Goal: Information Seeking & Learning: Learn about a topic

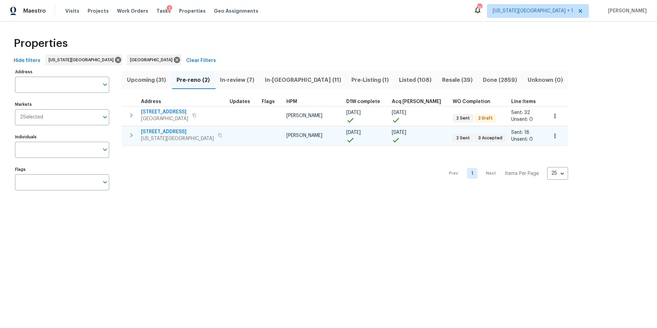
click at [167, 135] on span "Kansas City, MO 64134" at bounding box center [177, 138] width 73 height 7
click at [156, 12] on span "Tasks" at bounding box center [163, 11] width 14 height 5
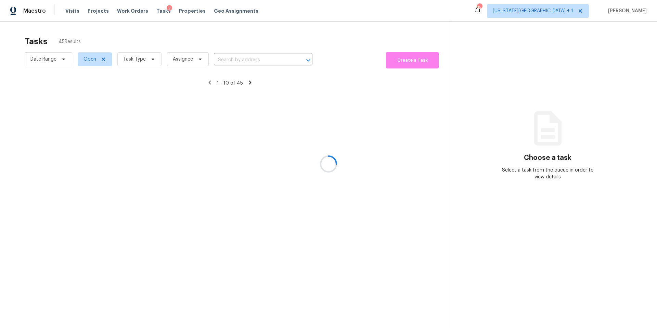
click at [135, 63] on div at bounding box center [328, 164] width 657 height 328
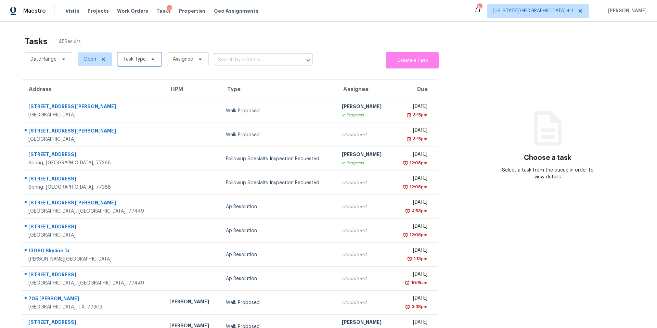
click at [136, 62] on span "Task Type" at bounding box center [134, 59] width 23 height 7
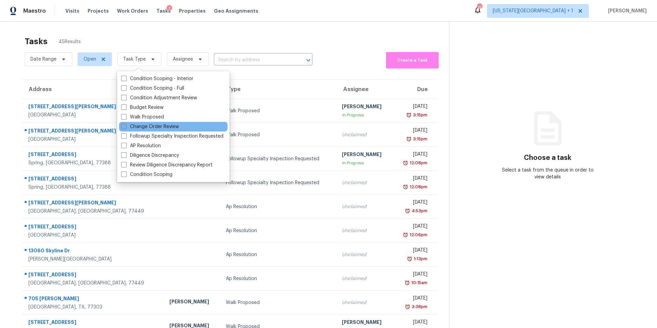
click at [134, 125] on label "Change Order Review" at bounding box center [150, 126] width 58 height 7
click at [126, 125] on input "Change Order Review" at bounding box center [123, 125] width 4 height 4
checkbox input "true"
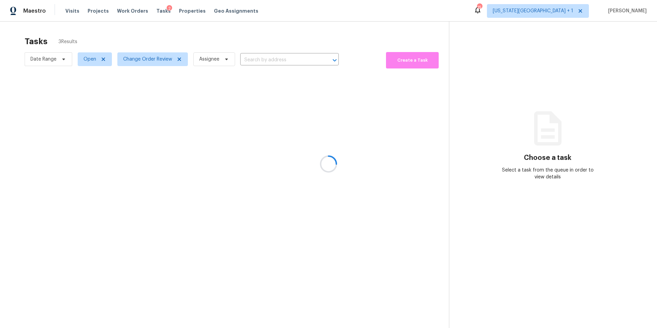
click at [149, 40] on div at bounding box center [328, 164] width 657 height 328
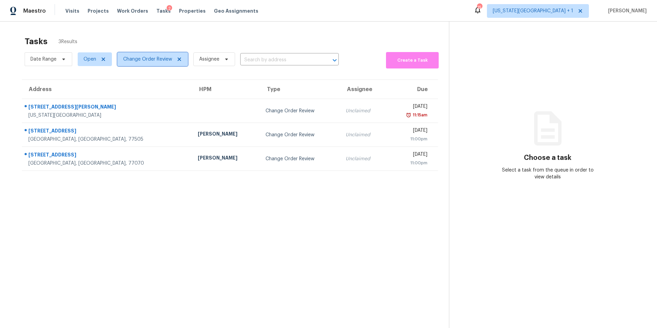
click at [147, 61] on span "Change Order Review" at bounding box center [147, 59] width 49 height 7
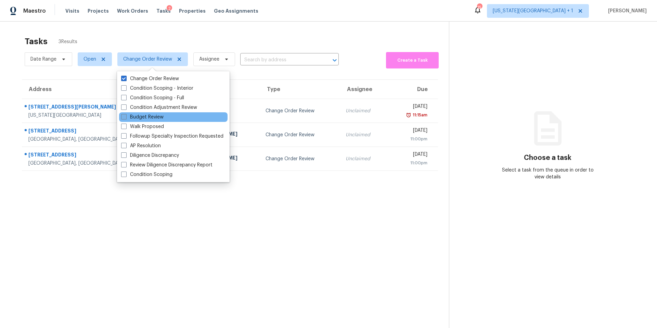
click at [126, 117] on span at bounding box center [123, 116] width 5 height 5
click at [126, 117] on input "Budget Review" at bounding box center [123, 116] width 4 height 4
checkbox input "true"
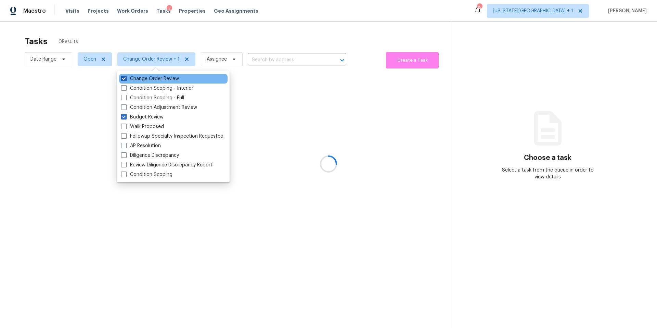
click at [134, 80] on label "Change Order Review" at bounding box center [150, 78] width 58 height 7
click at [126, 80] on input "Change Order Review" at bounding box center [123, 77] width 4 height 4
checkbox input "false"
click at [139, 37] on div at bounding box center [328, 164] width 657 height 328
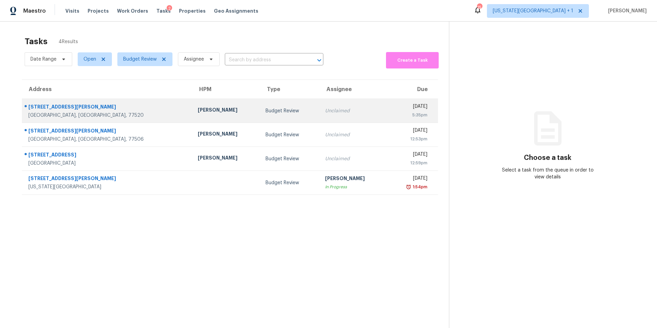
click at [198, 112] on div "Andy Taylor" at bounding box center [226, 110] width 57 height 9
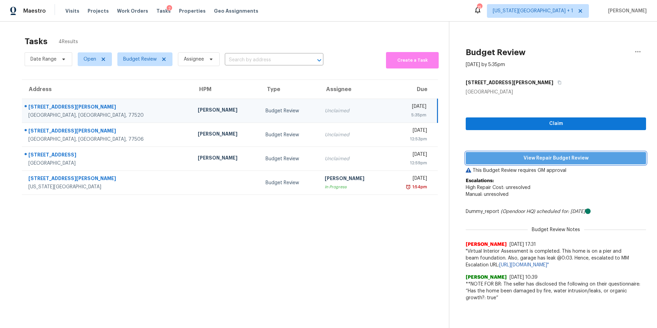
click at [493, 159] on span "View Repair Budget Review" at bounding box center [557, 158] width 170 height 9
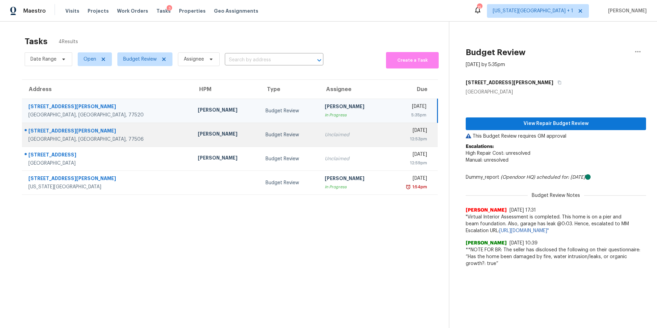
click at [198, 134] on div "Andy Taylor" at bounding box center [226, 134] width 57 height 9
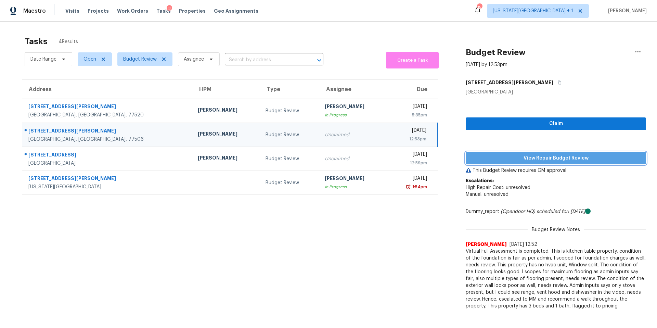
click at [493, 156] on span "View Repair Budget Review" at bounding box center [557, 158] width 170 height 9
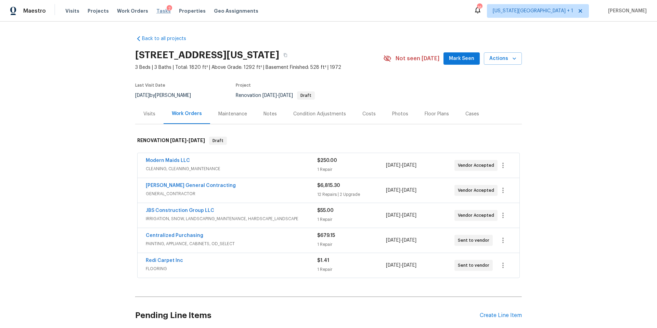
click at [156, 12] on span "Tasks" at bounding box center [163, 11] width 14 height 5
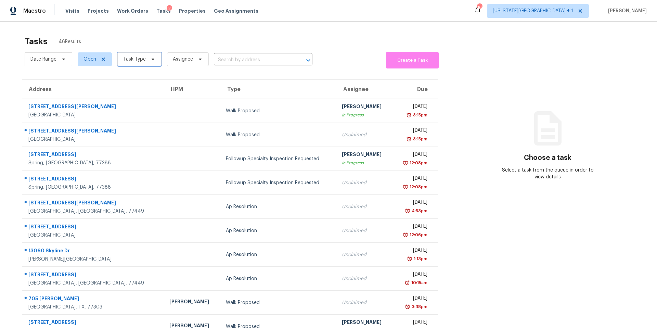
click at [144, 59] on span "Task Type" at bounding box center [139, 59] width 44 height 14
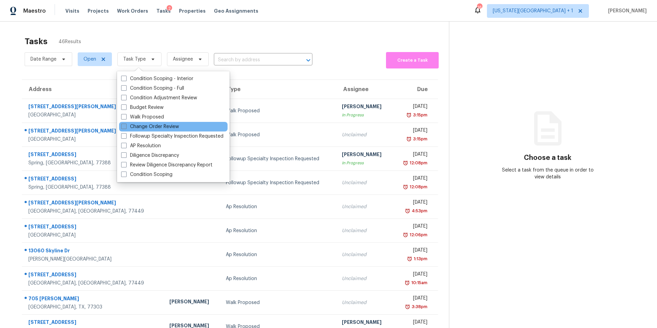
click at [137, 128] on label "Change Order Review" at bounding box center [150, 126] width 58 height 7
click at [126, 128] on input "Change Order Review" at bounding box center [123, 125] width 4 height 4
checkbox input "true"
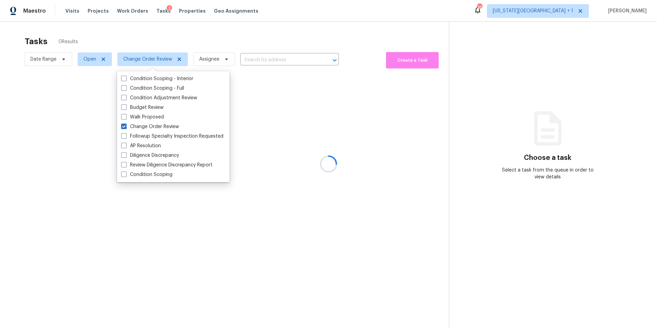
click at [167, 39] on div at bounding box center [328, 164] width 657 height 328
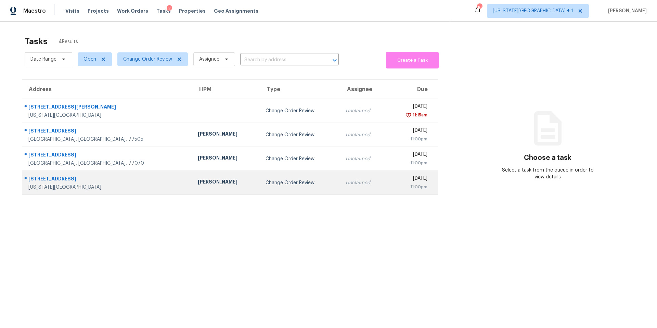
click at [198, 181] on div "Joshua Beatty" at bounding box center [226, 182] width 57 height 9
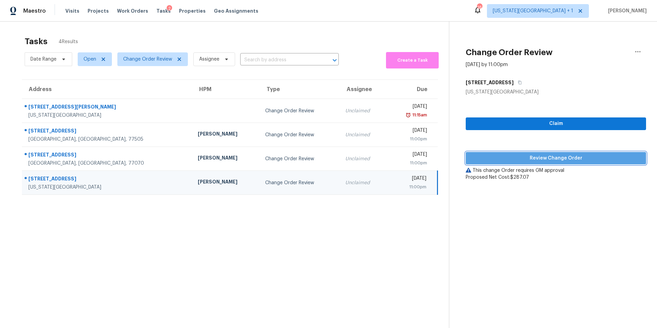
click at [488, 157] on span "Review Change Order" at bounding box center [557, 158] width 170 height 9
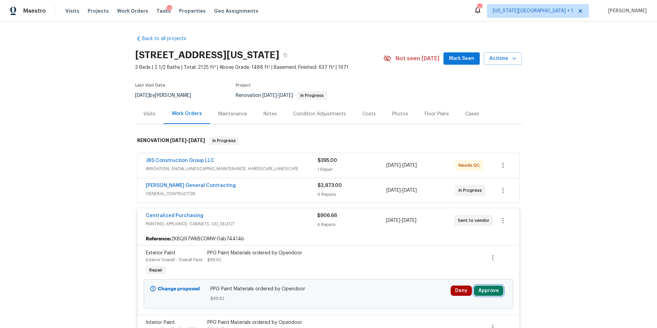
click at [484, 288] on button "Approve" at bounding box center [488, 291] width 29 height 10
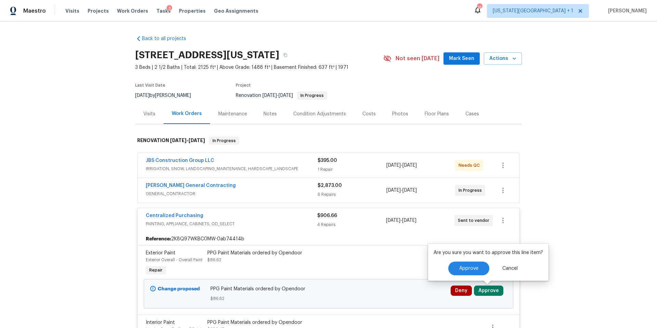
click at [466, 260] on div "Are you sure you want to approve this line item? Approve Cancel" at bounding box center [488, 262] width 121 height 37
click at [463, 273] on button "Approve" at bounding box center [469, 269] width 41 height 14
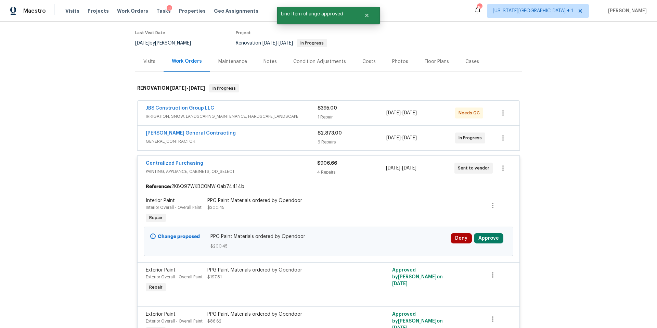
scroll to position [134, 0]
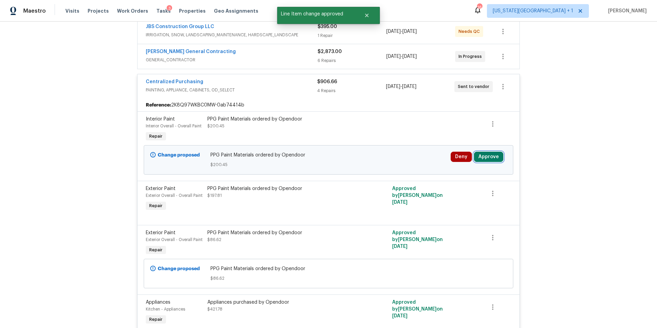
click at [493, 160] on button "Approve" at bounding box center [488, 157] width 29 height 10
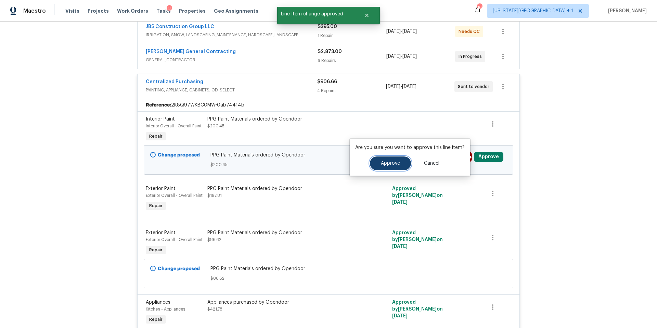
click at [398, 163] on span "Approve" at bounding box center [390, 163] width 19 height 5
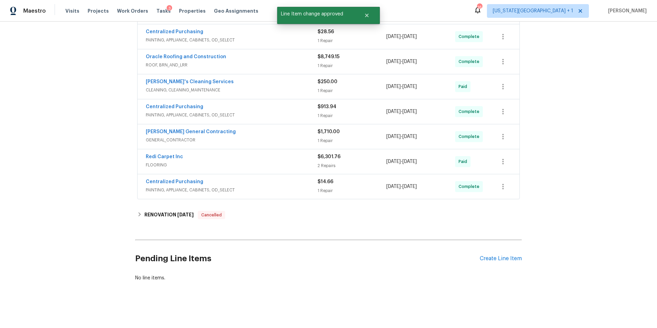
scroll to position [0, 0]
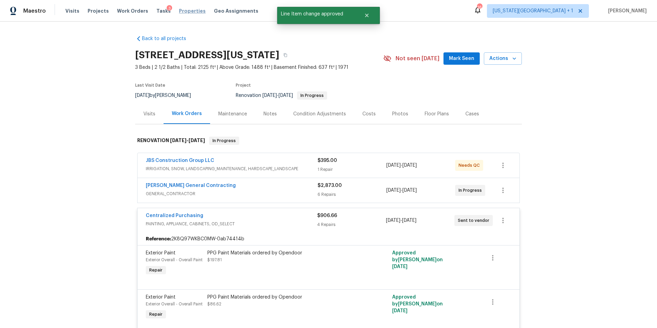
click at [179, 13] on span "Properties" at bounding box center [192, 11] width 27 height 7
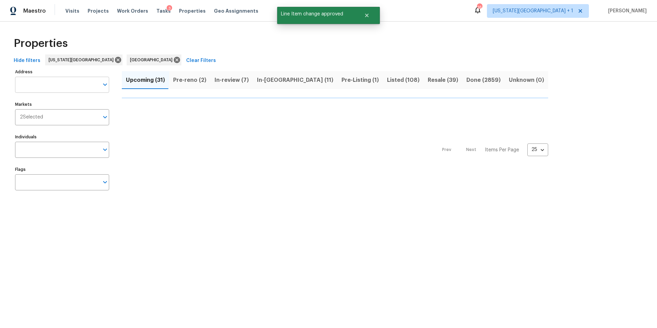
click at [54, 85] on input "Address" at bounding box center [57, 85] width 84 height 16
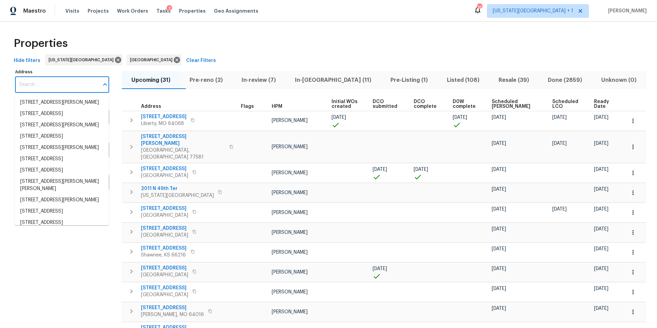
click at [54, 85] on input "Address" at bounding box center [57, 85] width 84 height 16
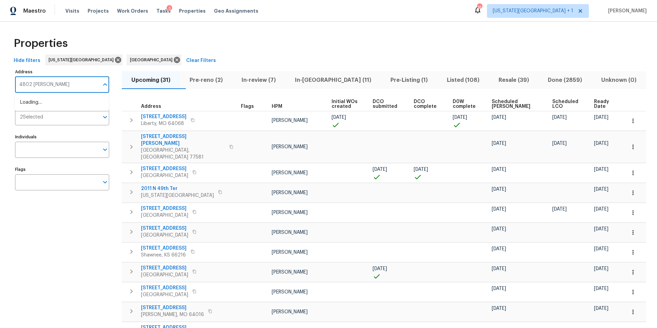
type input "4802 sherman"
click at [46, 101] on li "4802 Sherman Blvd Galveston TX 77551" at bounding box center [62, 102] width 94 height 11
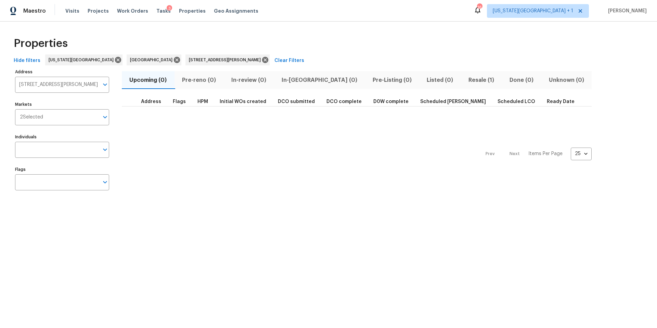
click at [465, 83] on span "Resale (1)" at bounding box center [481, 80] width 33 height 10
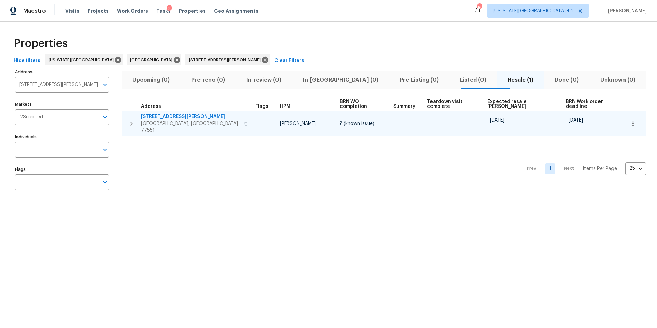
click at [165, 120] on span "Galveston, TX 77551" at bounding box center [190, 127] width 99 height 14
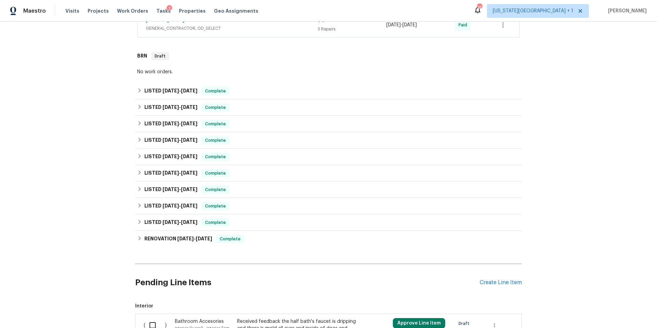
scroll to position [182, 0]
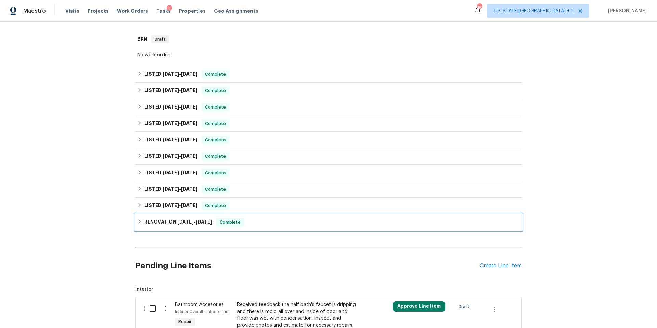
click at [161, 226] on div "RENOVATION [DATE] - [DATE] Complete" at bounding box center [328, 222] width 387 height 16
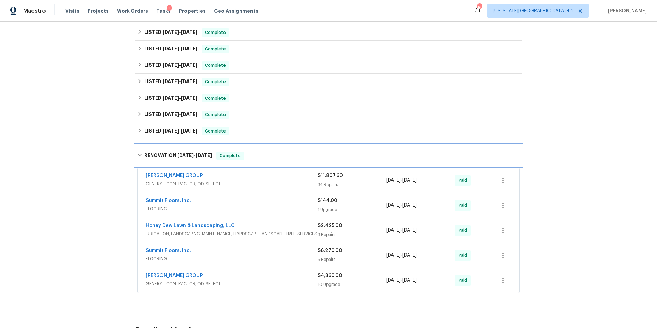
scroll to position [258, 0]
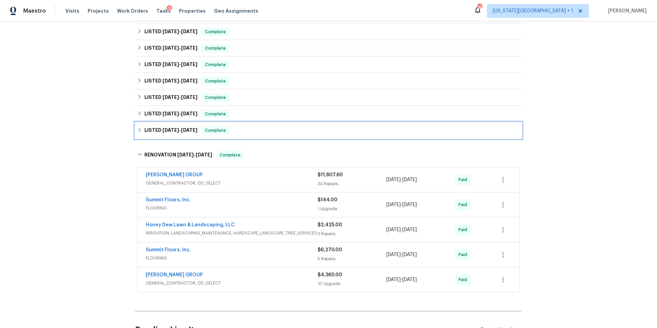
click at [153, 134] on h6 "LISTED [DATE] - [DATE]" at bounding box center [171, 130] width 53 height 8
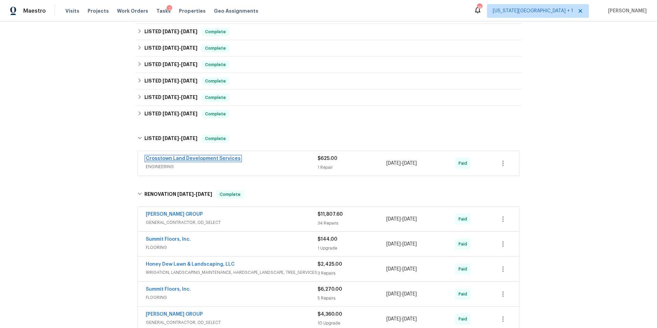
click at [202, 160] on link "Crosstown Land Development Services" at bounding box center [193, 158] width 95 height 5
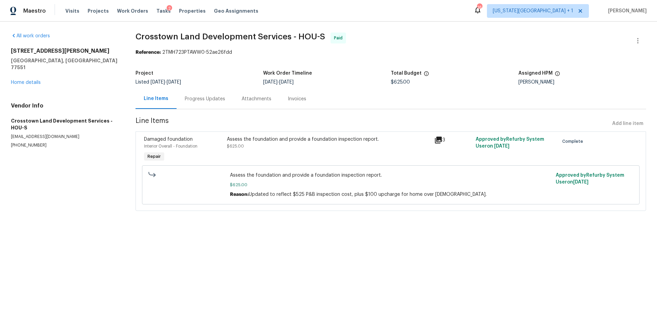
click at [289, 140] on div "Assess the foundation and provide a foundation inspection report." at bounding box center [328, 139] width 203 height 7
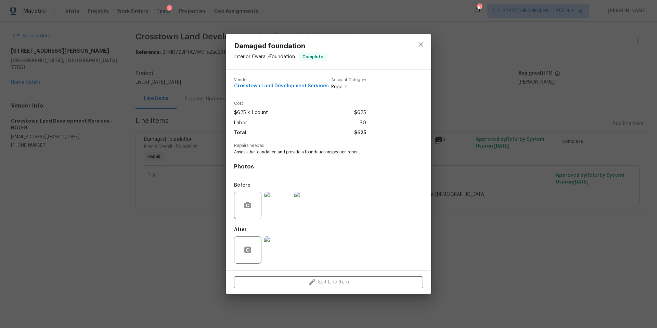
click at [274, 204] on img at bounding box center [277, 205] width 27 height 27
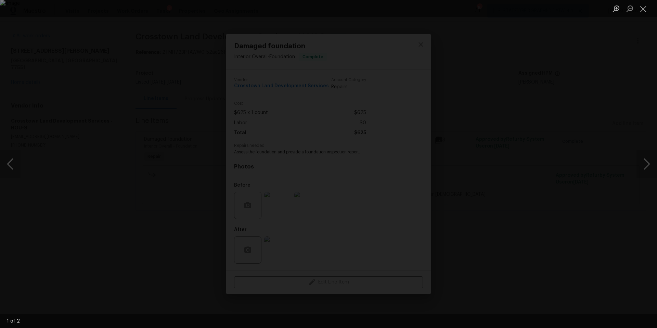
click at [521, 132] on div "Lightbox" at bounding box center [328, 164] width 657 height 328
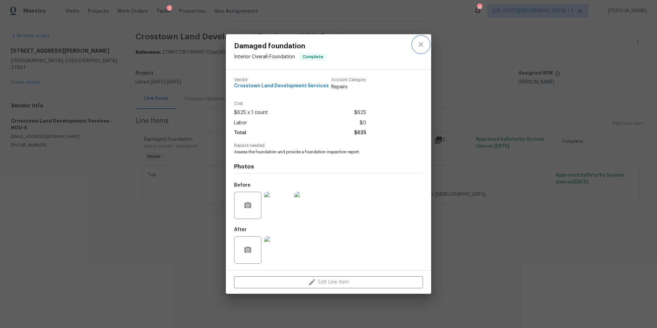
click at [425, 44] on button "close" at bounding box center [421, 44] width 16 height 16
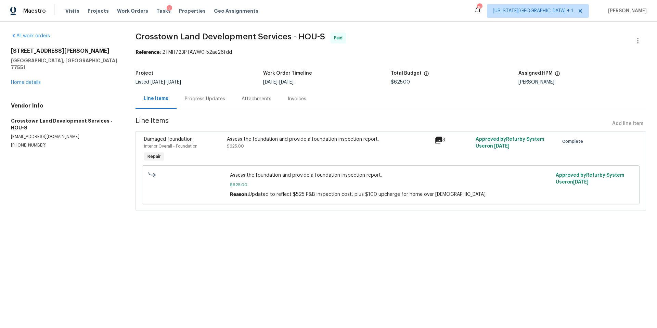
click at [37, 73] on div "4802 Sherman Blvd Galveston, TX 77551 Home details" at bounding box center [65, 67] width 108 height 38
click at [32, 80] on link "Home details" at bounding box center [26, 82] width 30 height 5
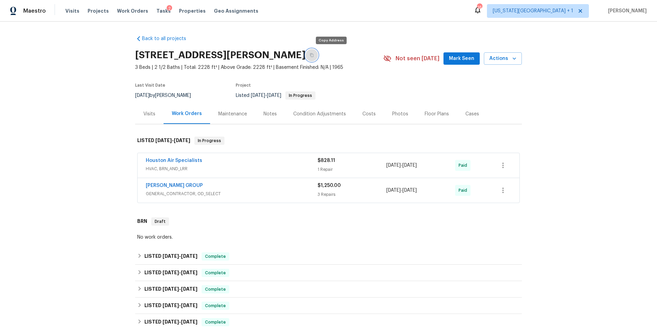
click at [314, 54] on icon "button" at bounding box center [312, 55] width 4 height 4
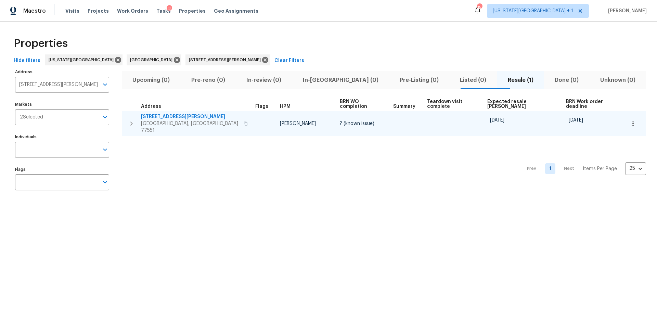
click at [158, 120] on span "Galveston, TX 77551" at bounding box center [190, 127] width 99 height 14
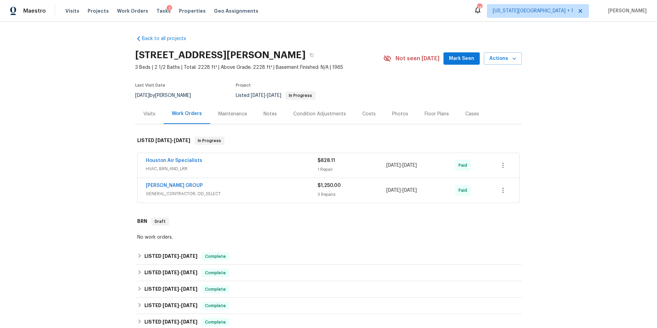
click at [427, 115] on div "Floor Plans" at bounding box center [437, 114] width 24 height 7
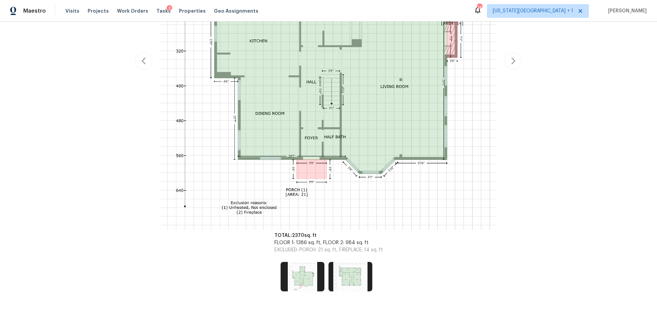
scroll to position [270, 0]
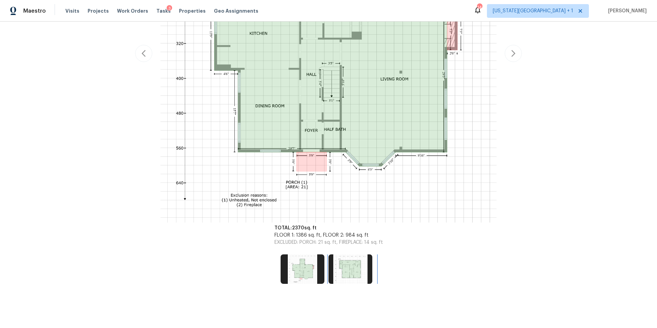
click at [358, 268] on img at bounding box center [351, 268] width 44 height 29
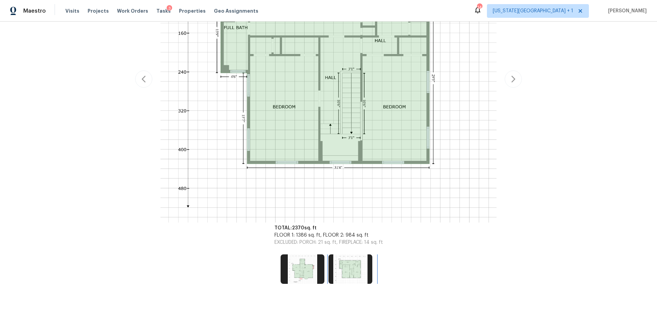
click at [353, 271] on img at bounding box center [351, 268] width 44 height 29
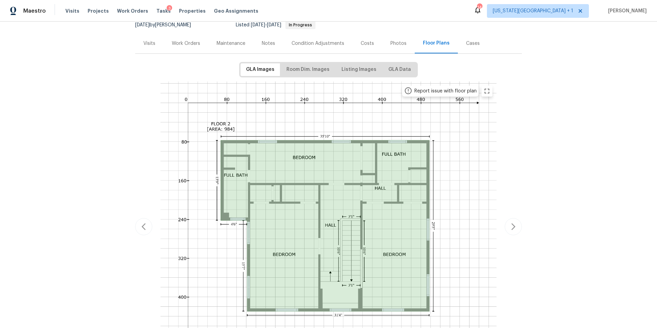
scroll to position [0, 0]
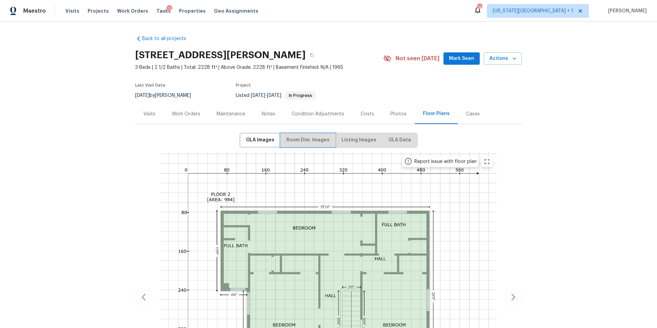
click at [313, 143] on span "Room Dim. Images" at bounding box center [308, 140] width 43 height 9
